Goal: Obtain resource: Obtain resource

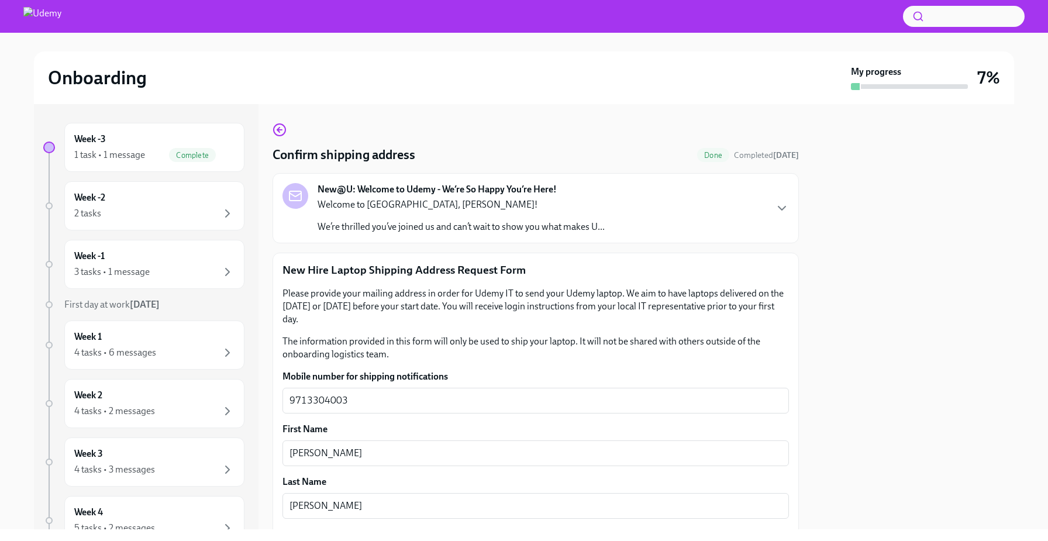
click at [703, 237] on div "New@U: Welcome to Udemy - We’re So Happy You’re Here! Welcome to Udemy, Dibyend…" at bounding box center [535, 208] width 526 height 70
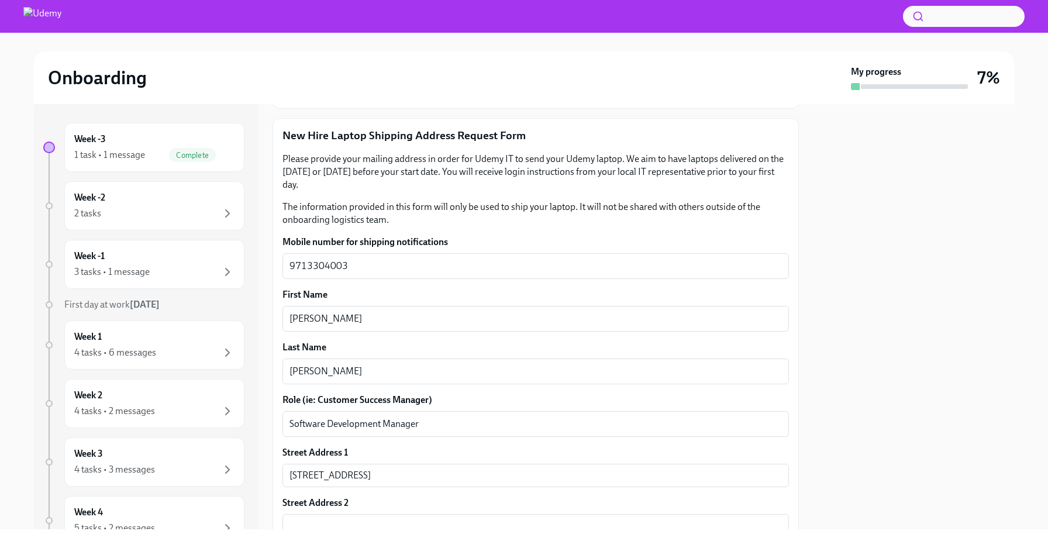
scroll to position [198, 0]
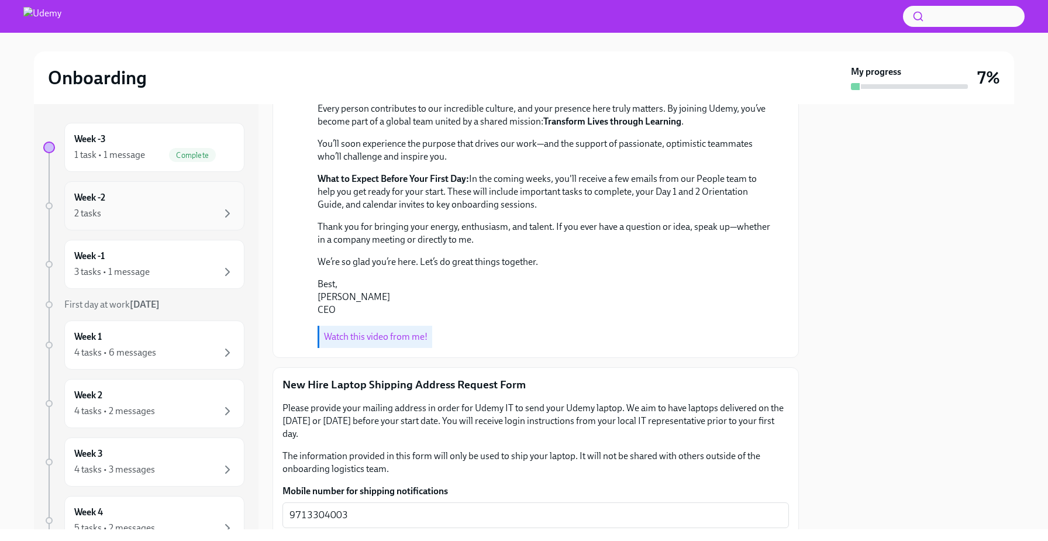
click at [177, 200] on div "Week -2 2 tasks" at bounding box center [154, 205] width 160 height 29
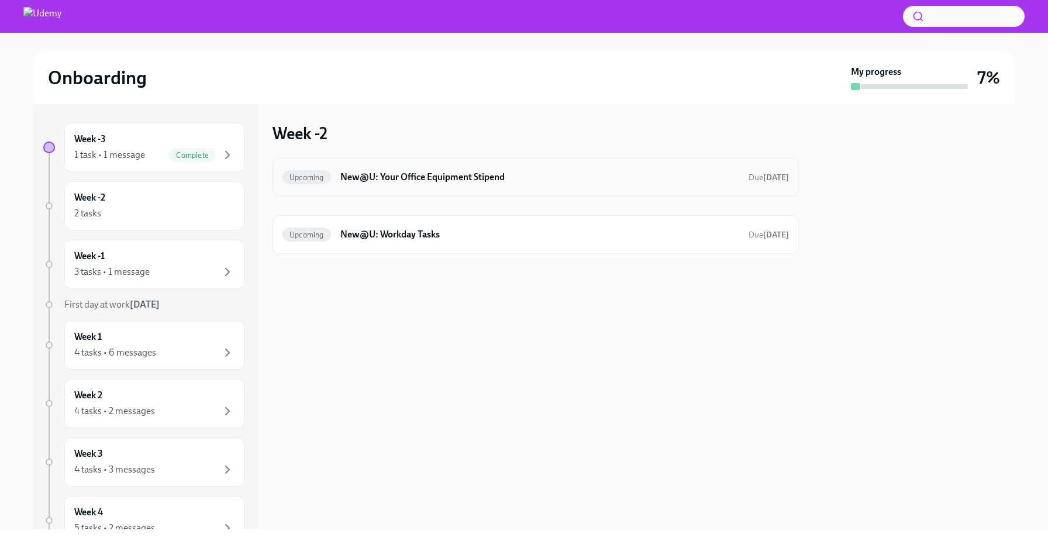
click at [348, 185] on div "Upcoming New@U: Your Office Equipment Stipend Due Oct 20th" at bounding box center [535, 177] width 506 height 19
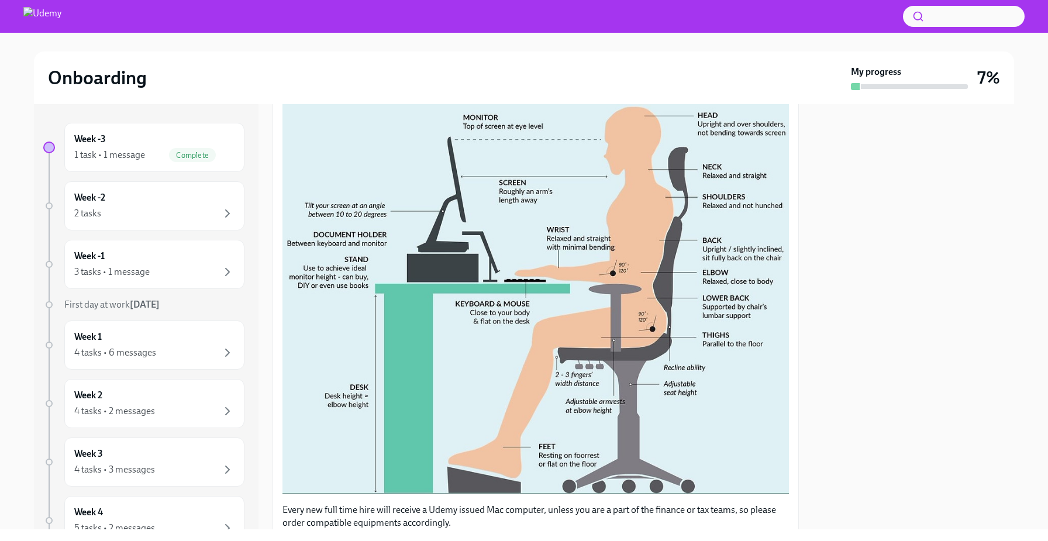
scroll to position [386, 0]
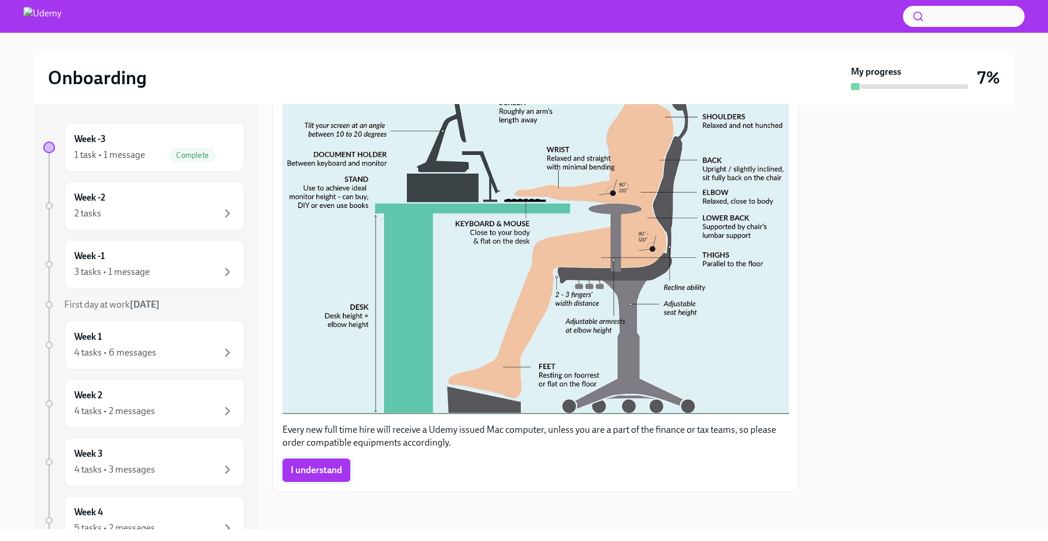
click at [320, 479] on button "I understand" at bounding box center [316, 469] width 68 height 23
click at [215, 212] on div "2 tasks" at bounding box center [154, 213] width 160 height 14
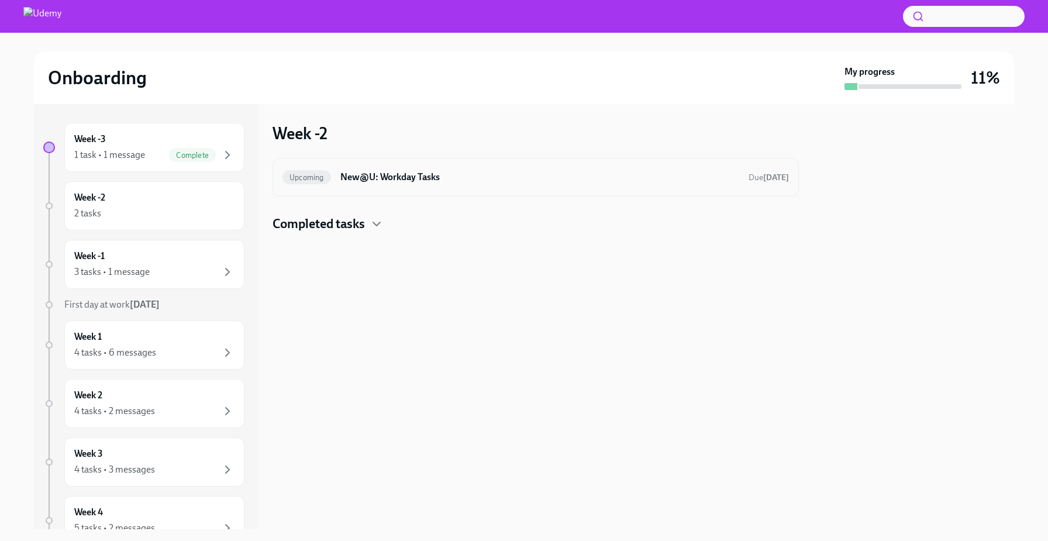
click at [319, 185] on div "Upcoming New@U: Workday Tasks Due in 10 days" at bounding box center [535, 177] width 506 height 19
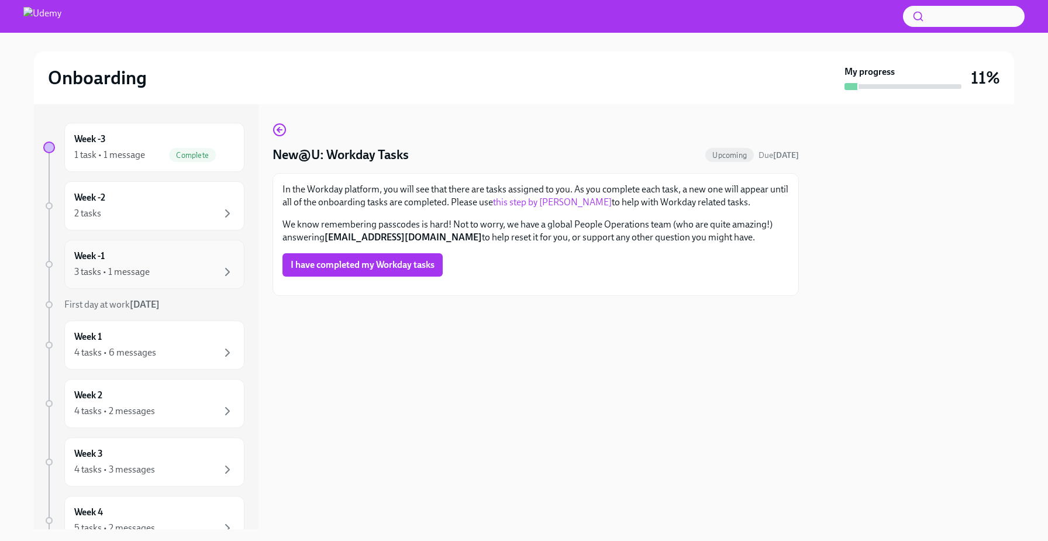
click at [215, 282] on div "Week -1 3 tasks • 1 message" at bounding box center [154, 264] width 180 height 49
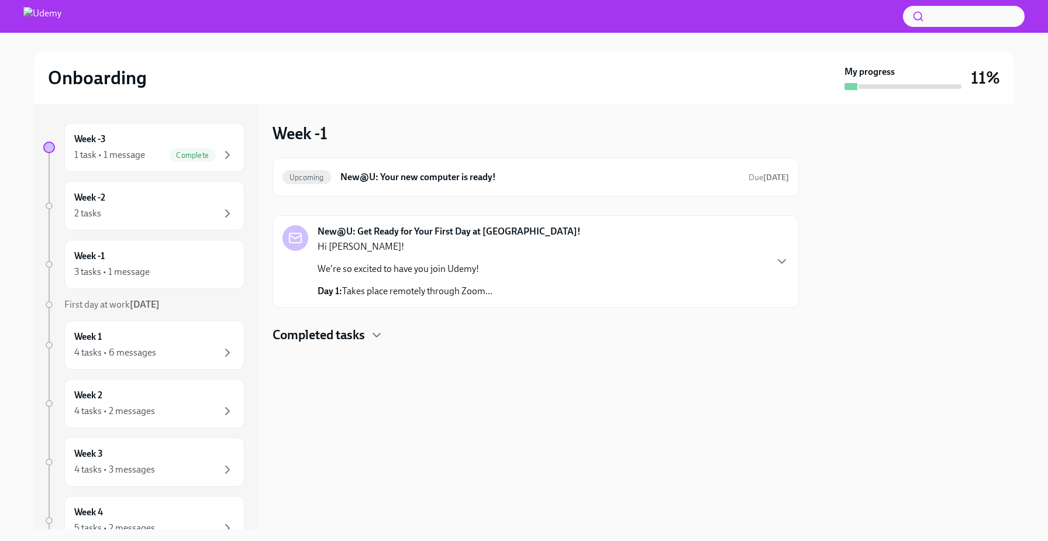
click at [391, 251] on p "Hi Dibyendu!" at bounding box center [404, 246] width 175 height 13
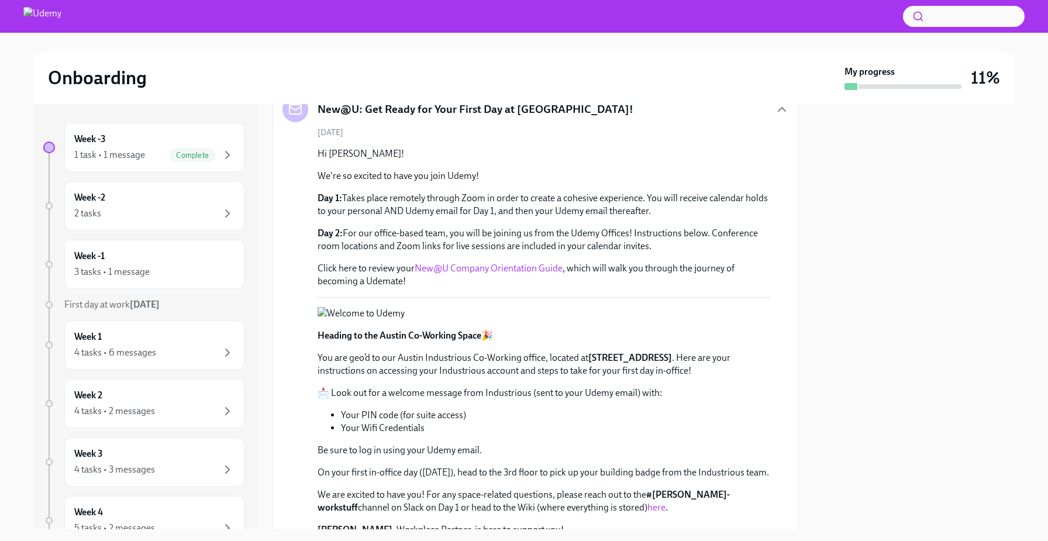
scroll to position [86, 0]
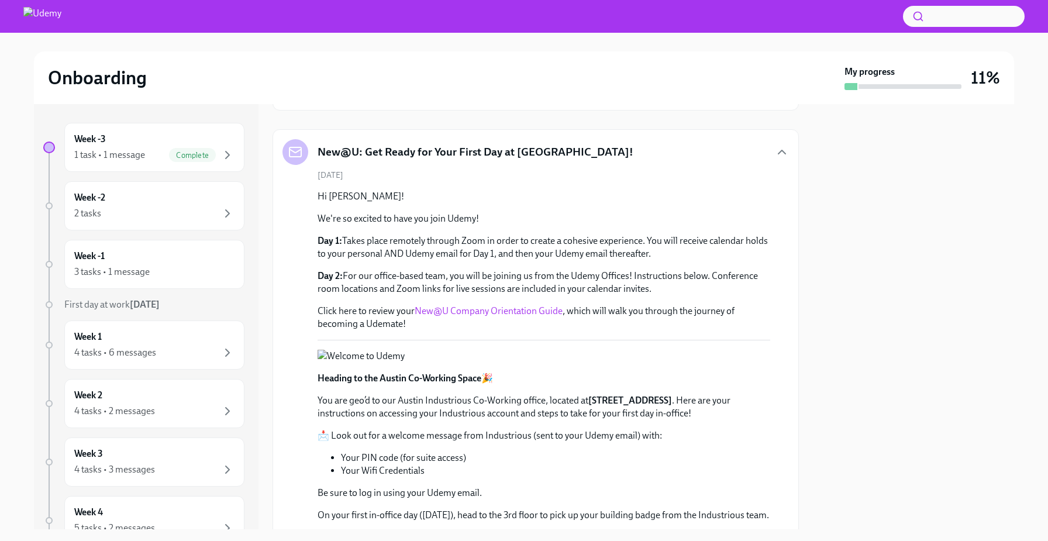
click at [491, 313] on link "New@U Company Orientation Guide" at bounding box center [489, 310] width 148 height 11
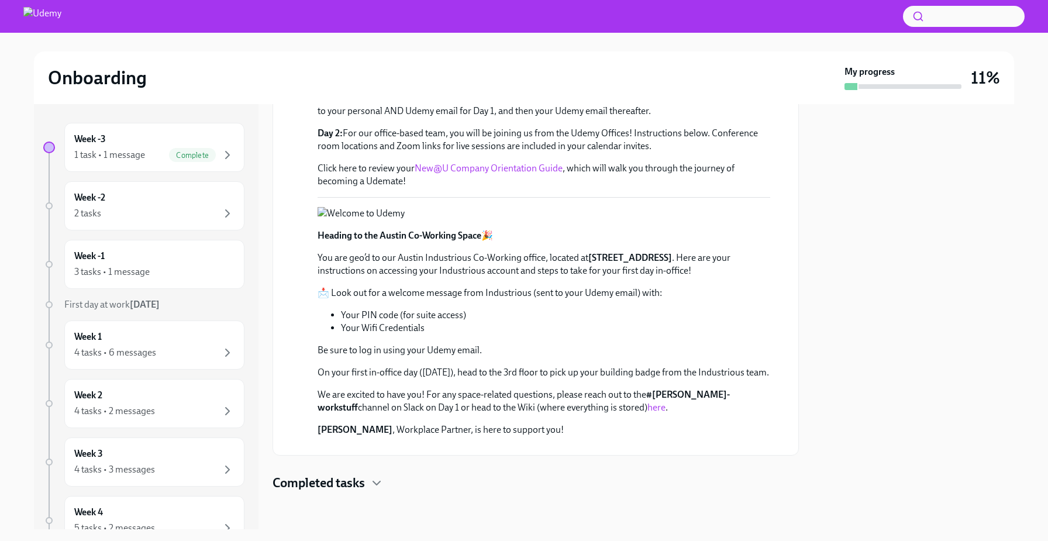
scroll to position [533, 0]
click at [647, 402] on link "here" at bounding box center [656, 407] width 18 height 11
click at [203, 333] on div "Week 1 4 tasks • 6 messages" at bounding box center [154, 344] width 160 height 29
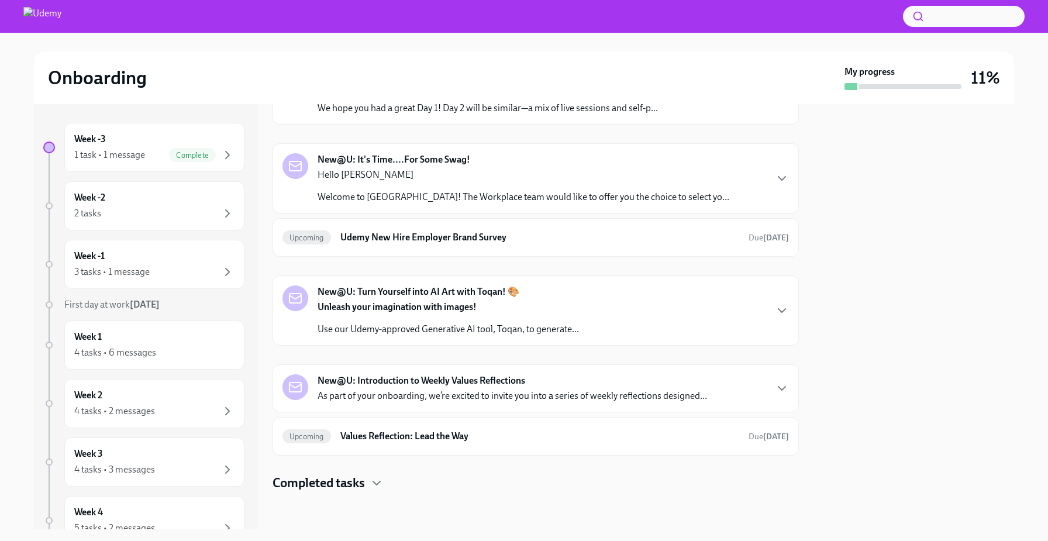
click at [409, 203] on div "New@U: It's Time....For Some Swag! Hello Dibyendu Welcome to Udemy! The Workpla…" at bounding box center [535, 178] width 526 height 70
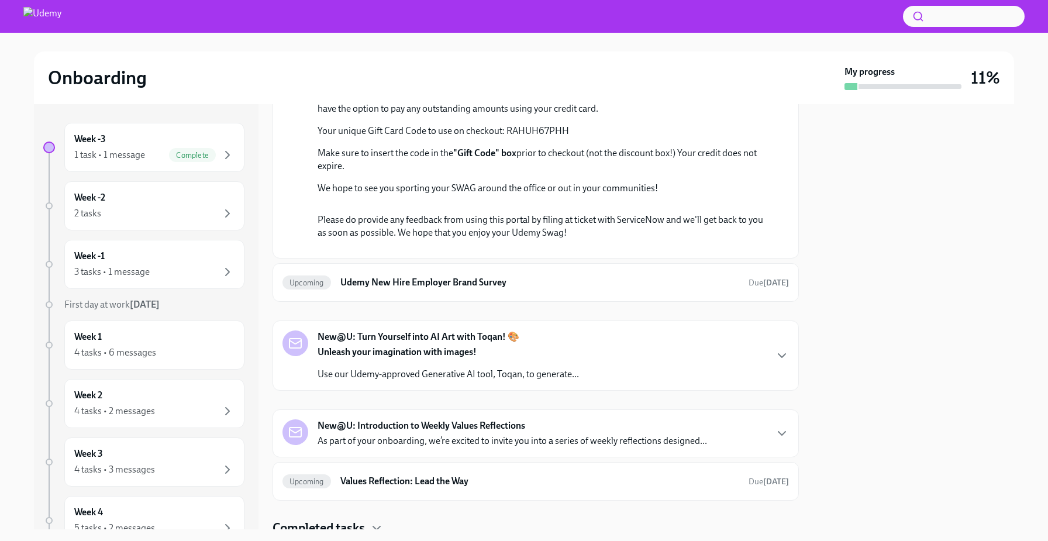
click at [468, 101] on link "the swag portal." at bounding box center [500, 95] width 64 height 11
click at [522, 137] on p "Your unique Gift Card Code to use on checkout: RAHUH67PHH" at bounding box center [543, 131] width 453 height 13
copy p "RAHUH67PHH"
